Goal: Information Seeking & Learning: Learn about a topic

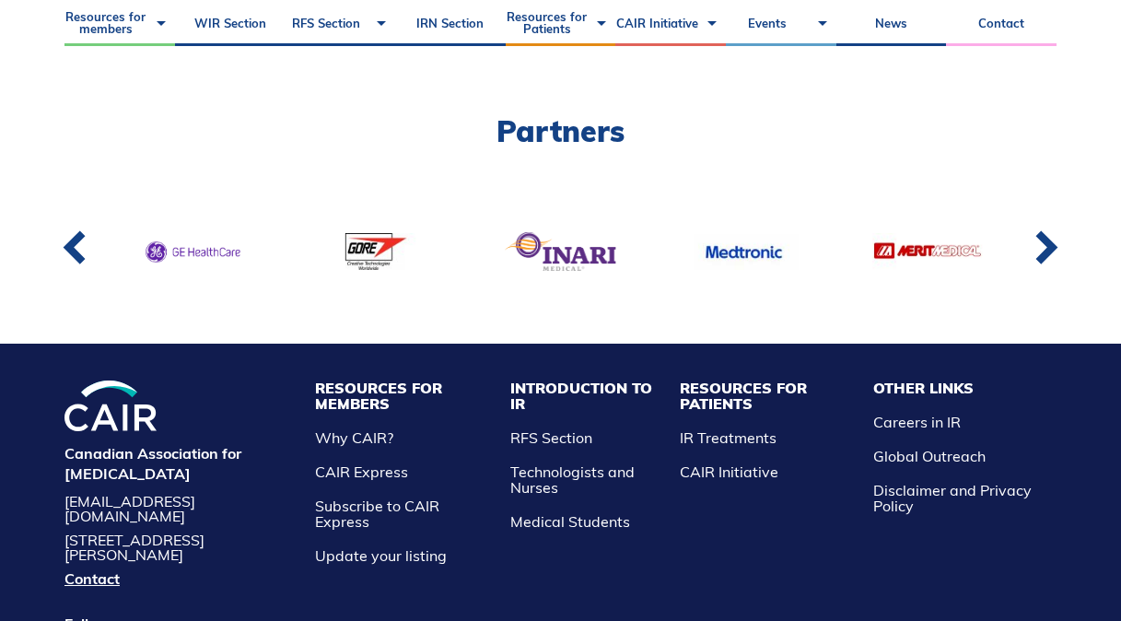
scroll to position [1469, 0]
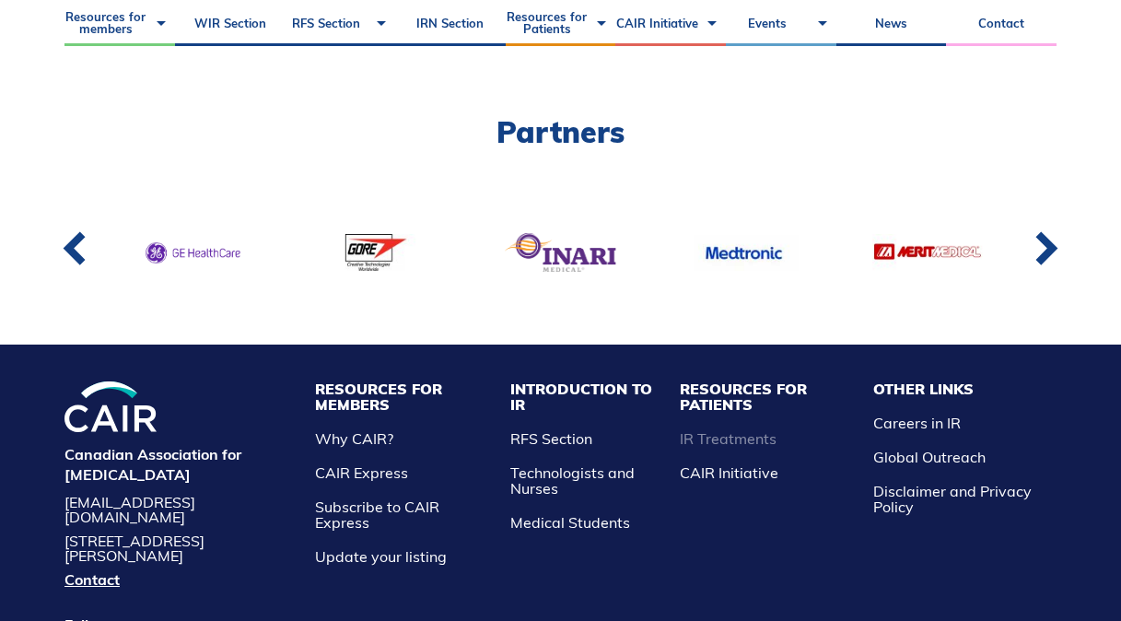
click at [777, 429] on link "IR Treatments" at bounding box center [728, 438] width 97 height 18
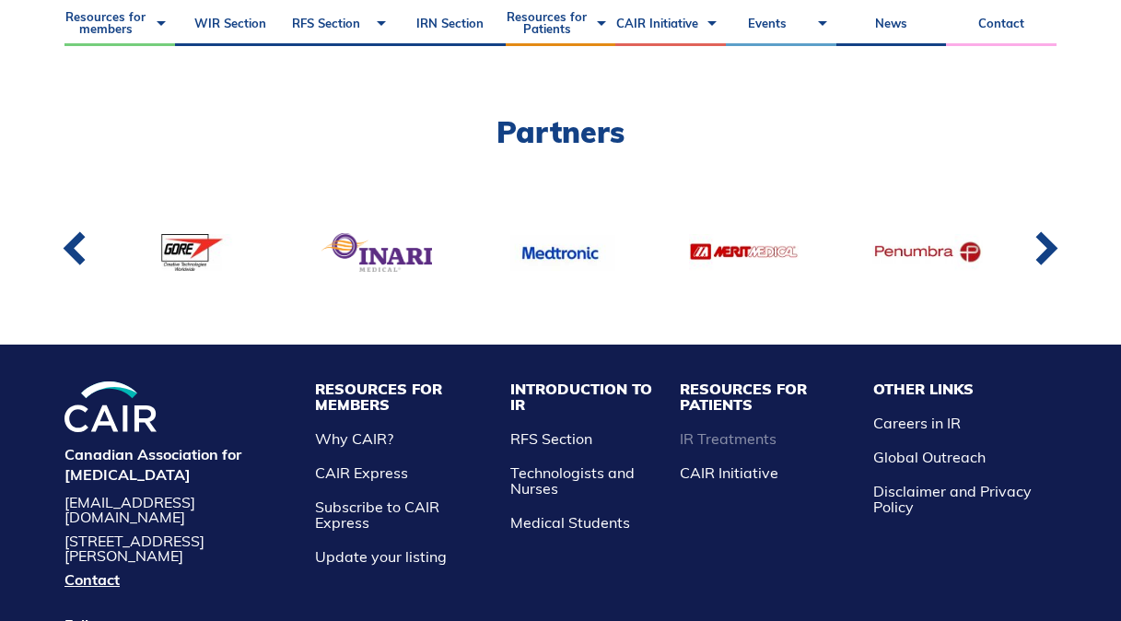
click at [777, 429] on link "IR Treatments" at bounding box center [728, 438] width 97 height 18
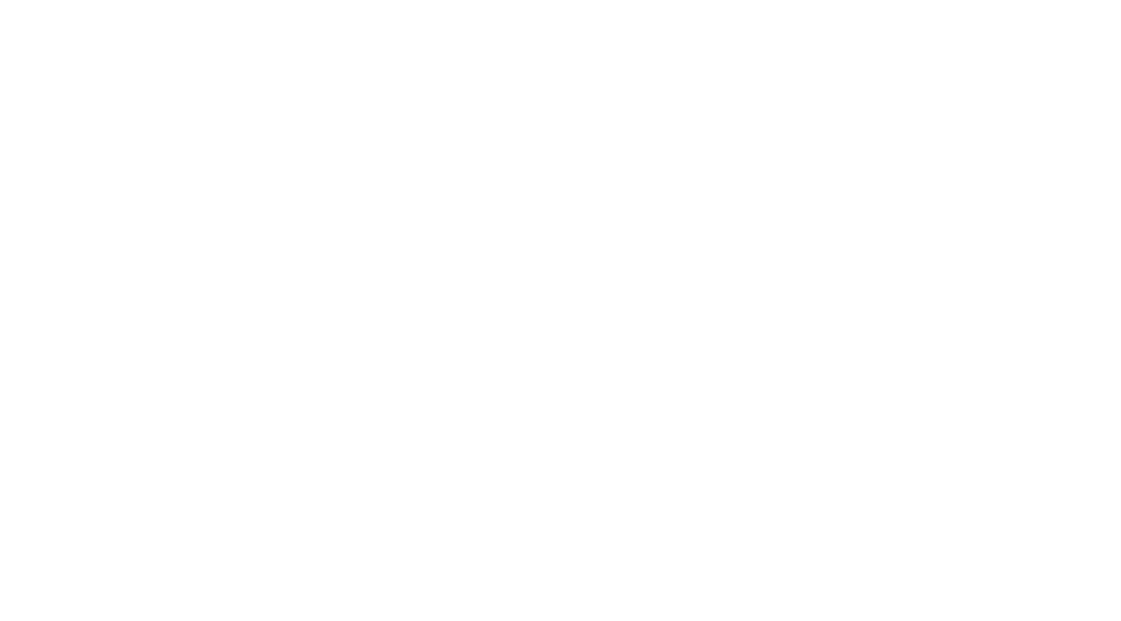
click at [772, 505] on div at bounding box center [560, 310] width 1121 height 621
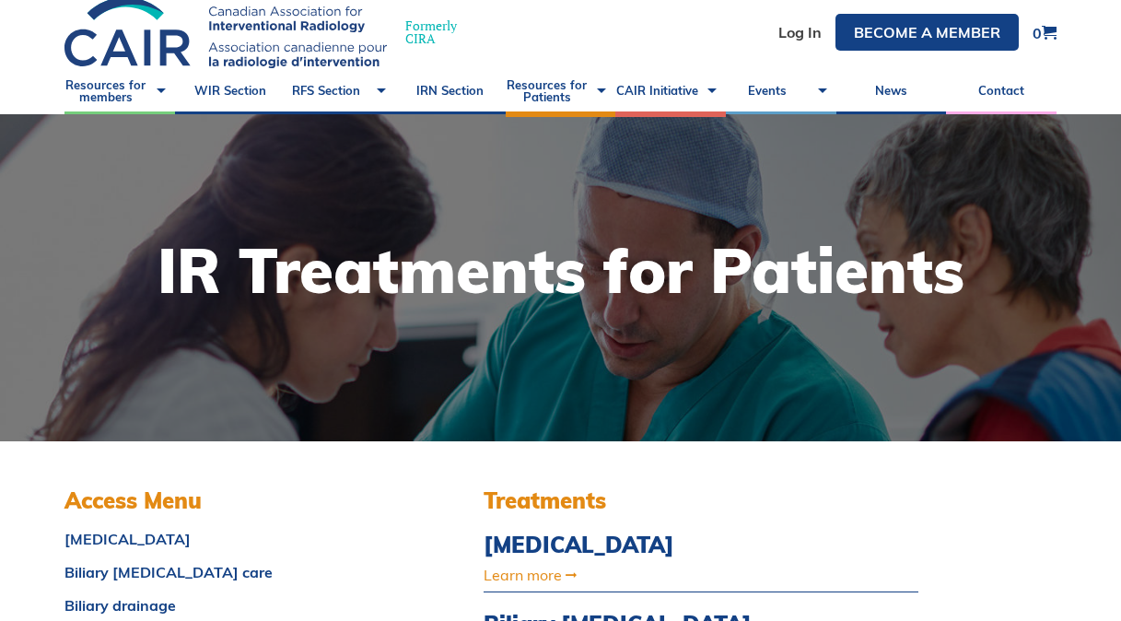
scroll to position [59, 0]
